Goal: Use online tool/utility: Utilize a website feature to perform a specific function

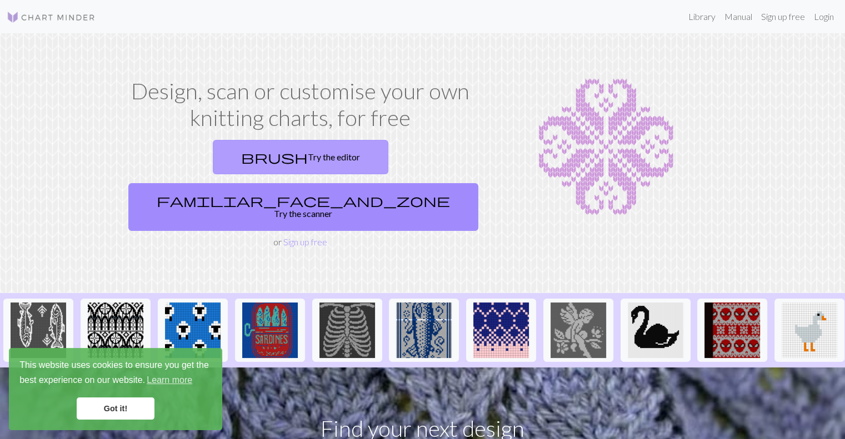
click at [213, 166] on link "brush Try the editor" at bounding box center [301, 157] width 176 height 34
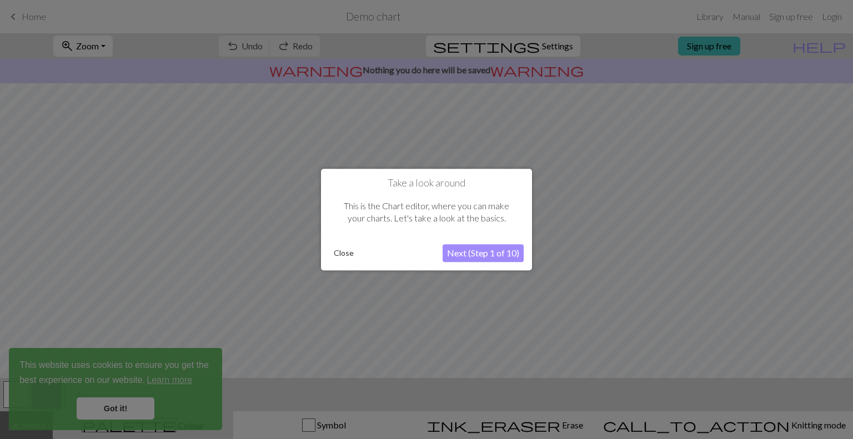
click at [353, 248] on button "Close" at bounding box center [343, 253] width 29 height 17
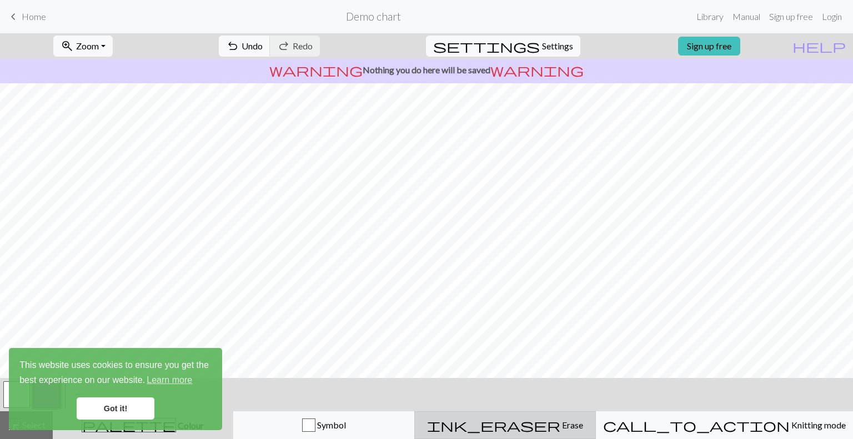
click at [524, 429] on div "ink_eraser Erase Erase" at bounding box center [505, 425] width 167 height 13
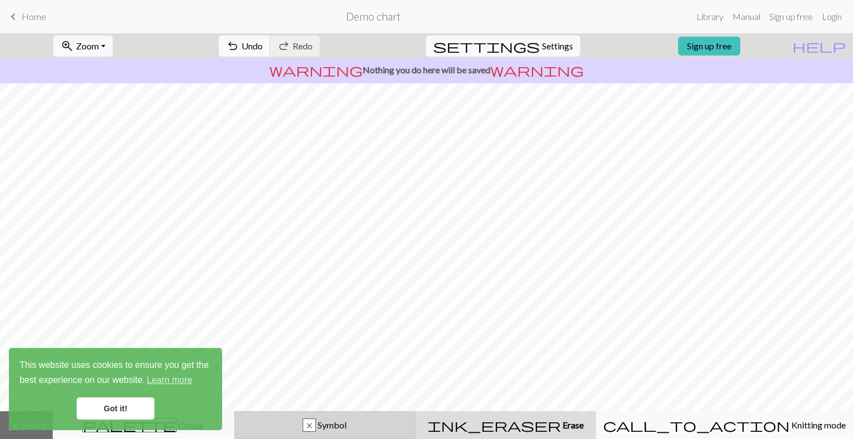
click at [393, 436] on button "x Symbol" at bounding box center [325, 426] width 182 height 28
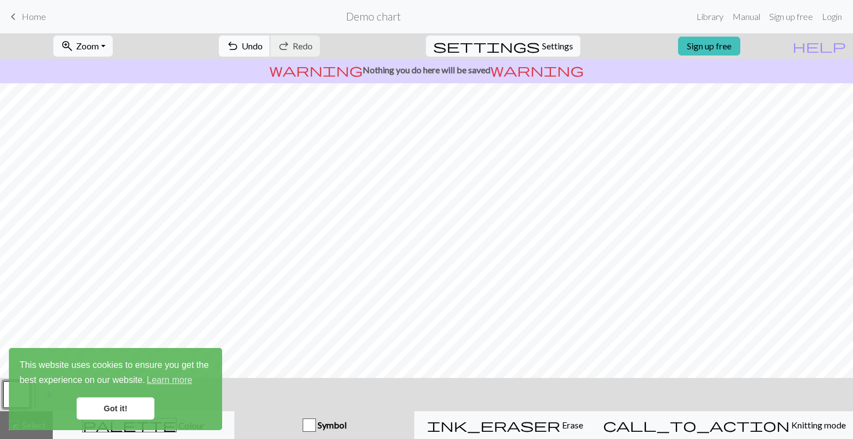
click at [271, 39] on button "undo Undo Undo" at bounding box center [245, 46] width 52 height 21
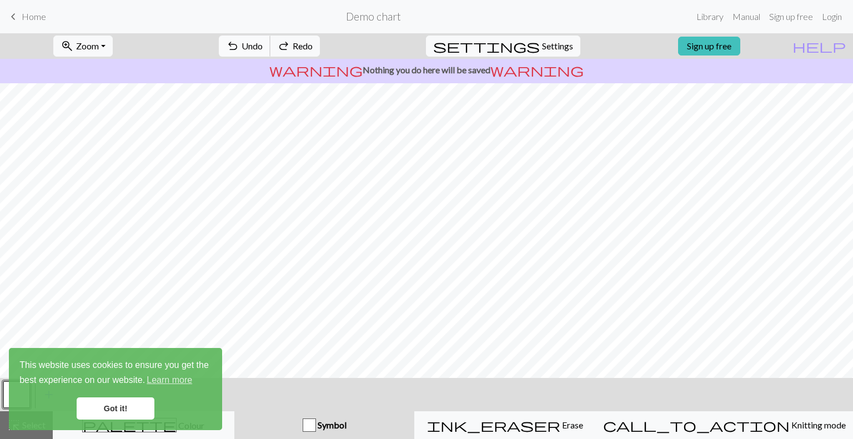
click at [271, 39] on button "undo Undo Undo" at bounding box center [245, 46] width 52 height 21
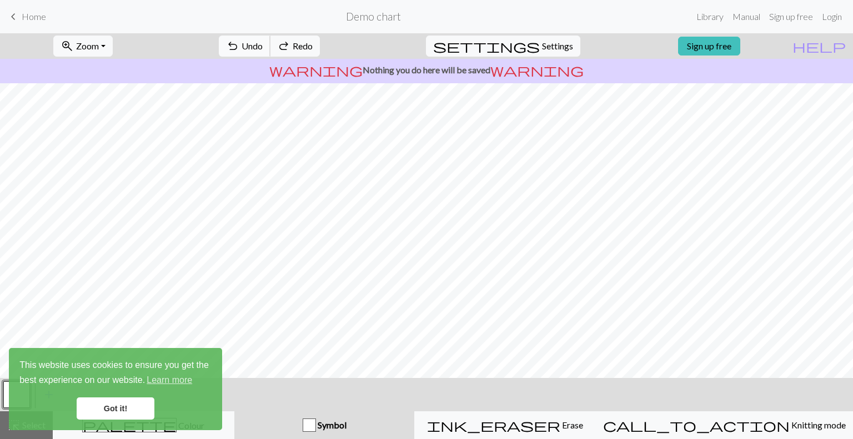
click at [271, 39] on button "undo Undo Undo" at bounding box center [245, 46] width 52 height 21
click at [298, 39] on div "undo Undo Undo redo Redo Redo" at bounding box center [270, 46] width 118 height 26
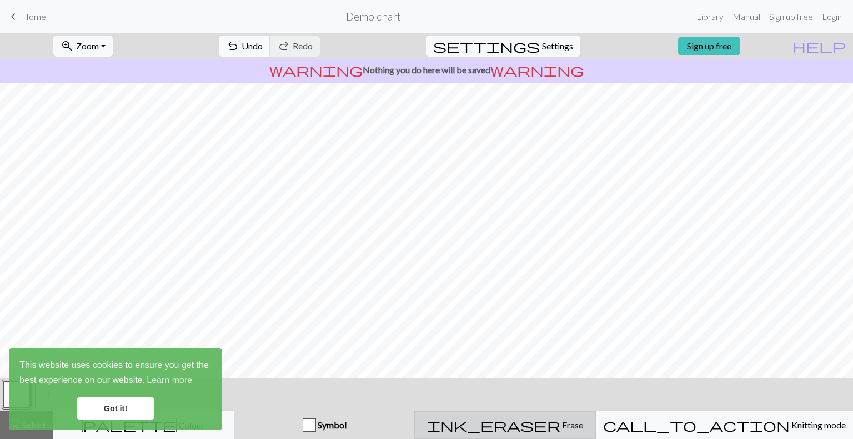
click at [523, 422] on div "ink_eraser Erase Erase" at bounding box center [505, 425] width 167 height 13
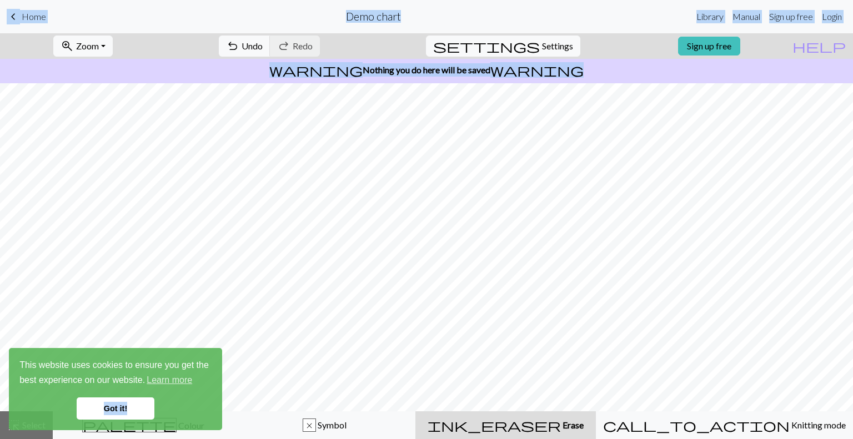
click at [236, 371] on body "This website uses cookies to ensure you get the best experience on our website.…" at bounding box center [426, 219] width 853 height 439
click at [110, 404] on link "Got it!" at bounding box center [116, 409] width 78 height 22
